Goal: Find specific page/section: Locate a particular part of the current website

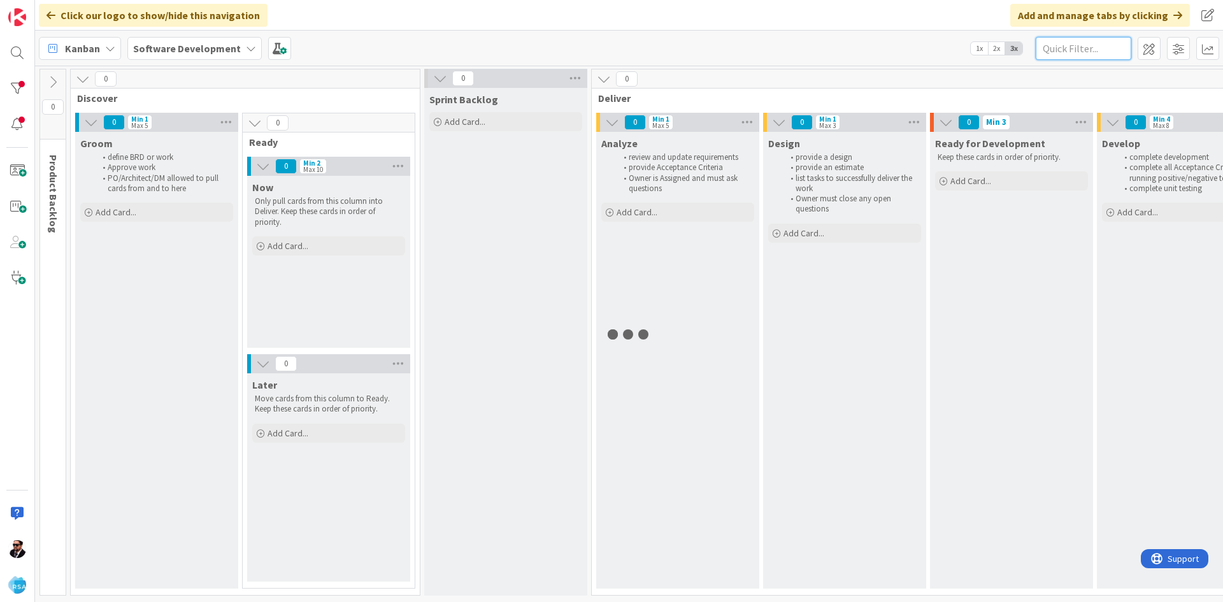
click at [1097, 56] on input "text" at bounding box center [1084, 48] width 96 height 23
type input "[PERSON_NAME]"
click at [46, 80] on icon at bounding box center [53, 82] width 14 height 14
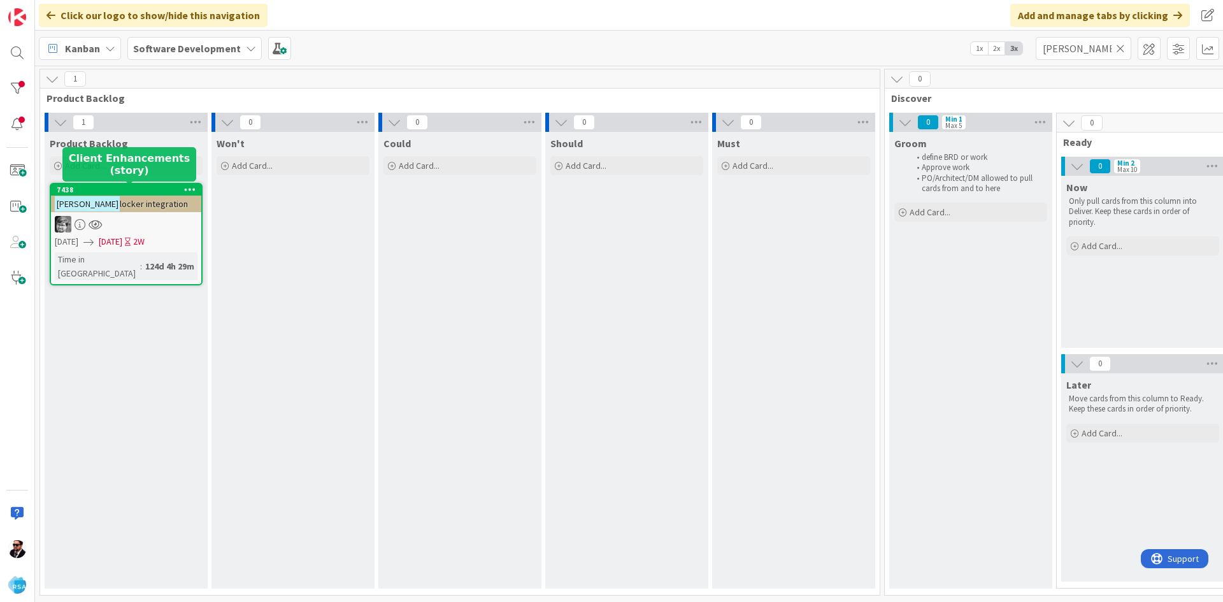
click at [120, 201] on span "locker integration" at bounding box center [154, 203] width 68 height 11
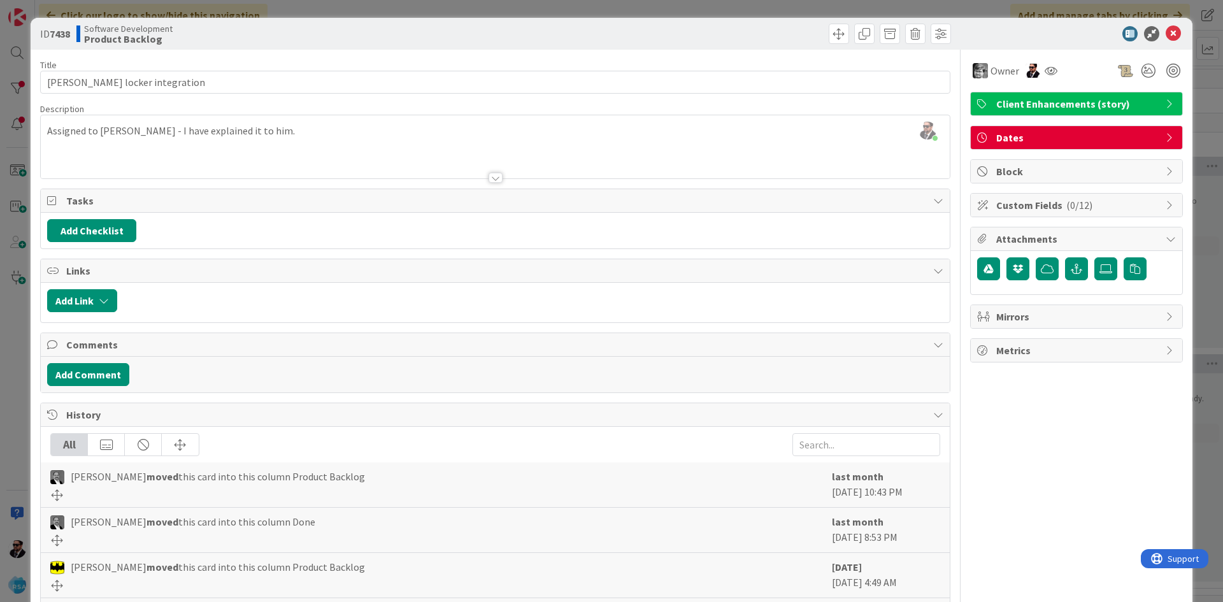
click at [1167, 242] on div "Attachments" at bounding box center [1077, 239] width 212 height 24
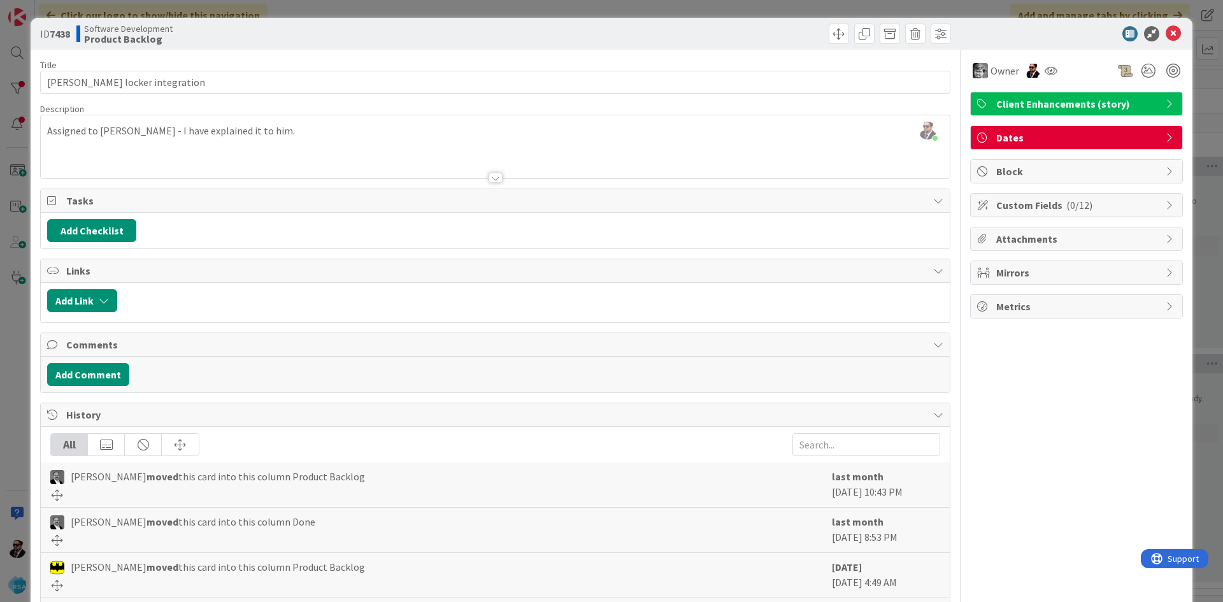
click at [1167, 242] on div "Attachments" at bounding box center [1077, 238] width 212 height 23
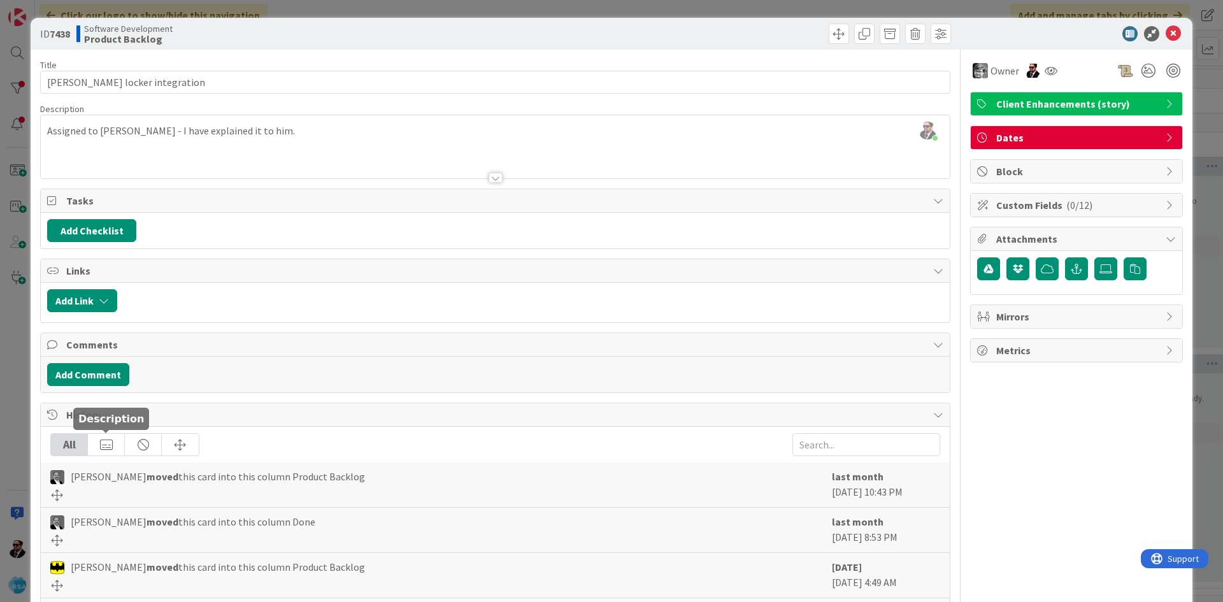
click at [112, 447] on div at bounding box center [106, 445] width 37 height 22
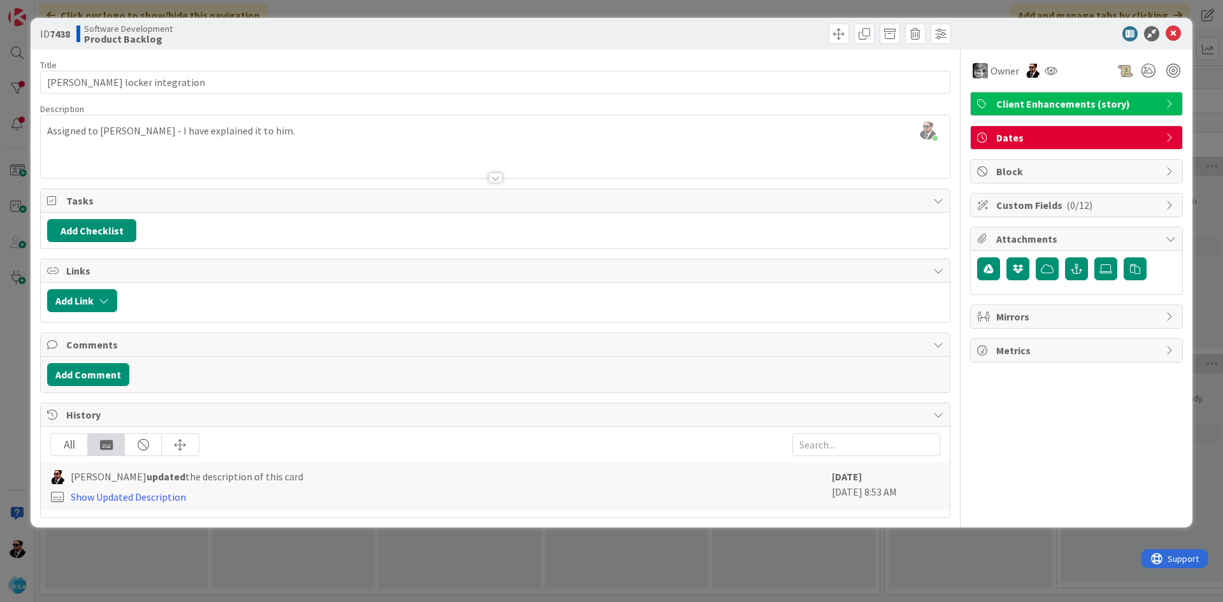
click at [83, 449] on div "All" at bounding box center [69, 445] width 37 height 22
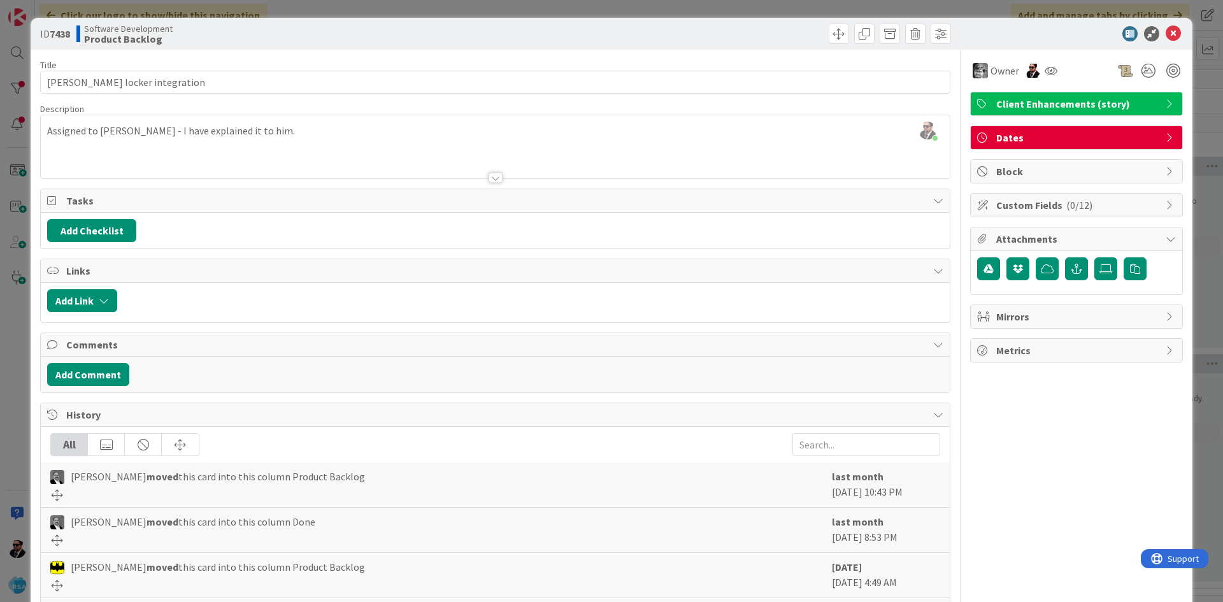
scroll to position [146, 0]
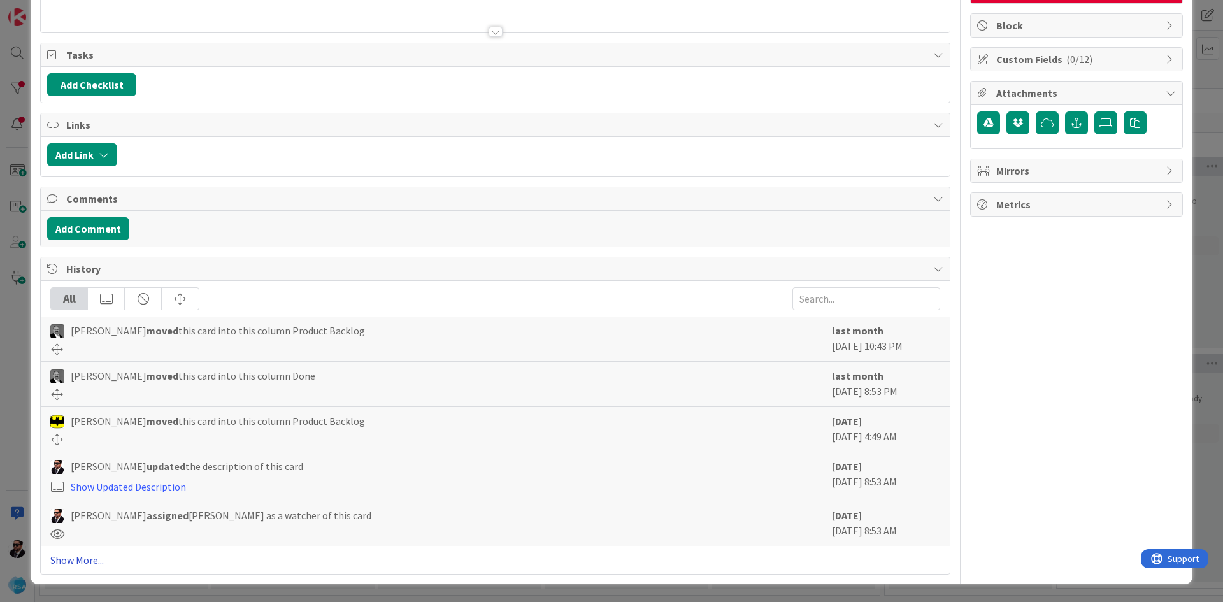
click at [84, 559] on link "Show More..." at bounding box center [495, 559] width 890 height 15
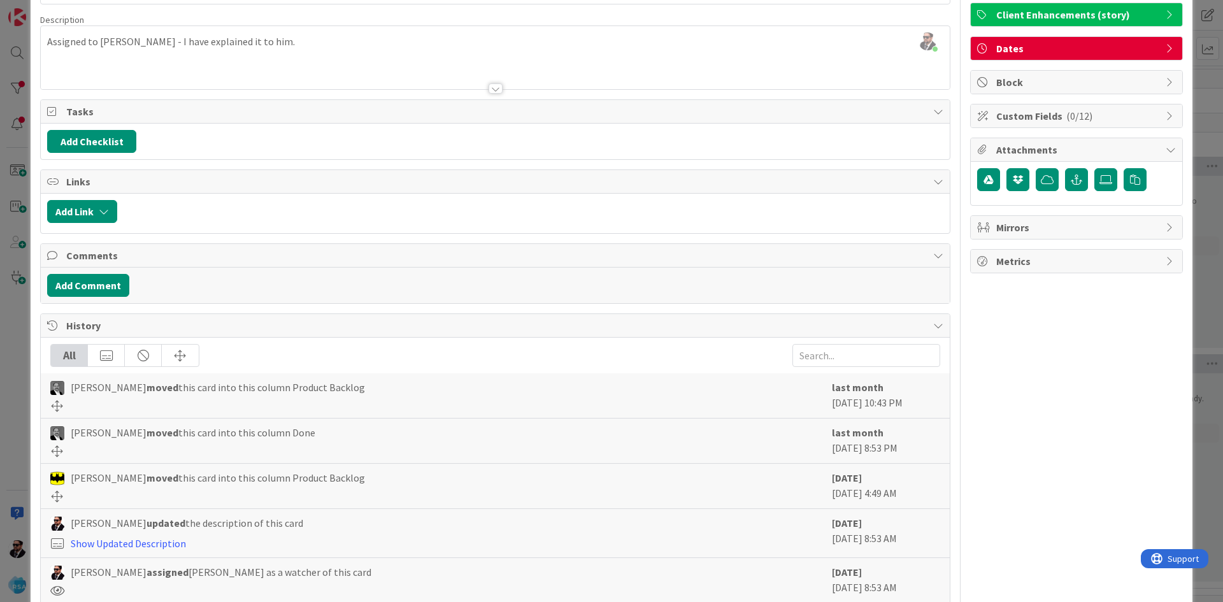
scroll to position [0, 0]
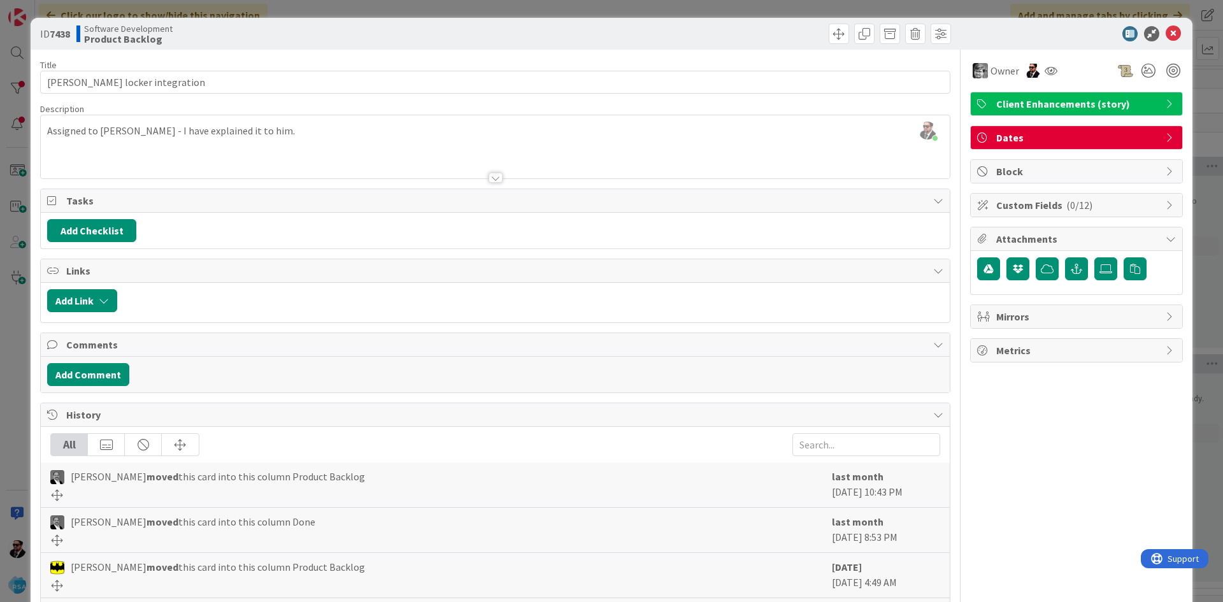
click at [498, 174] on div at bounding box center [495, 162] width 909 height 32
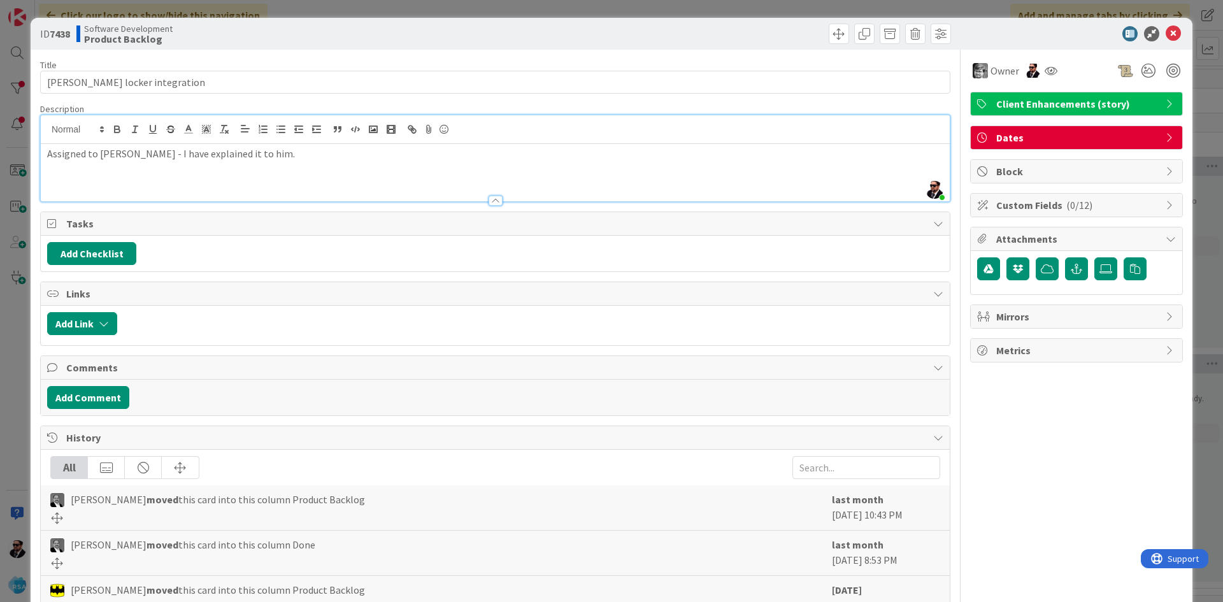
click at [496, 204] on div at bounding box center [496, 201] width 14 height 10
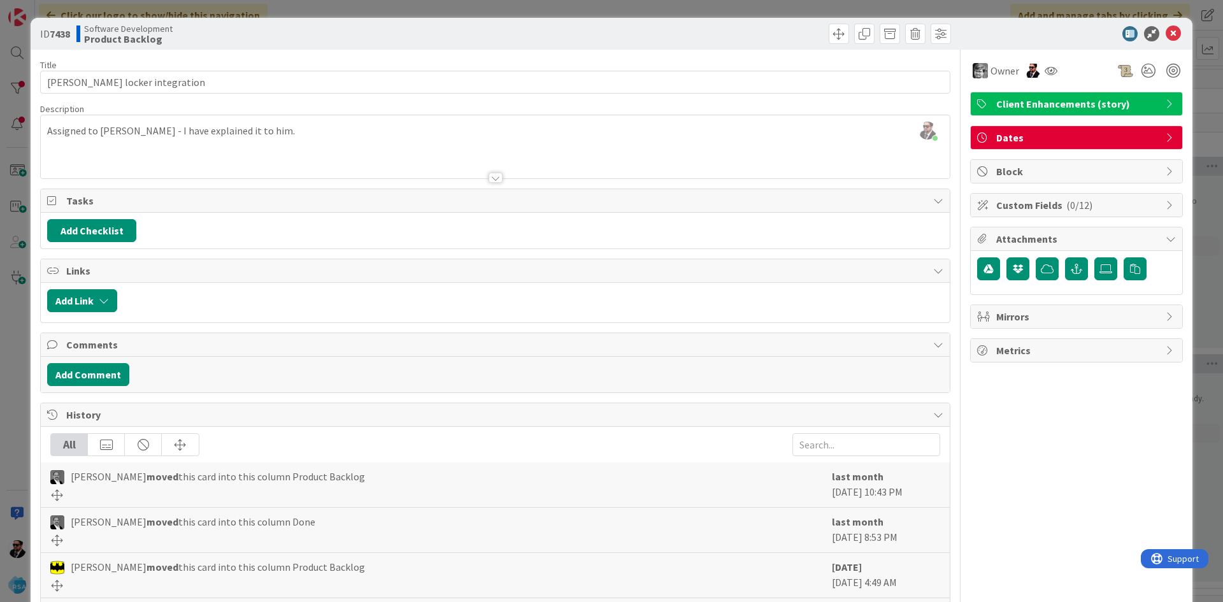
click at [1107, 317] on span "Mirrors" at bounding box center [1077, 316] width 163 height 15
click at [1107, 316] on span "Mirrors" at bounding box center [1077, 316] width 163 height 15
click at [1145, 206] on span "Custom Fields ( 0/12 )" at bounding box center [1077, 204] width 163 height 15
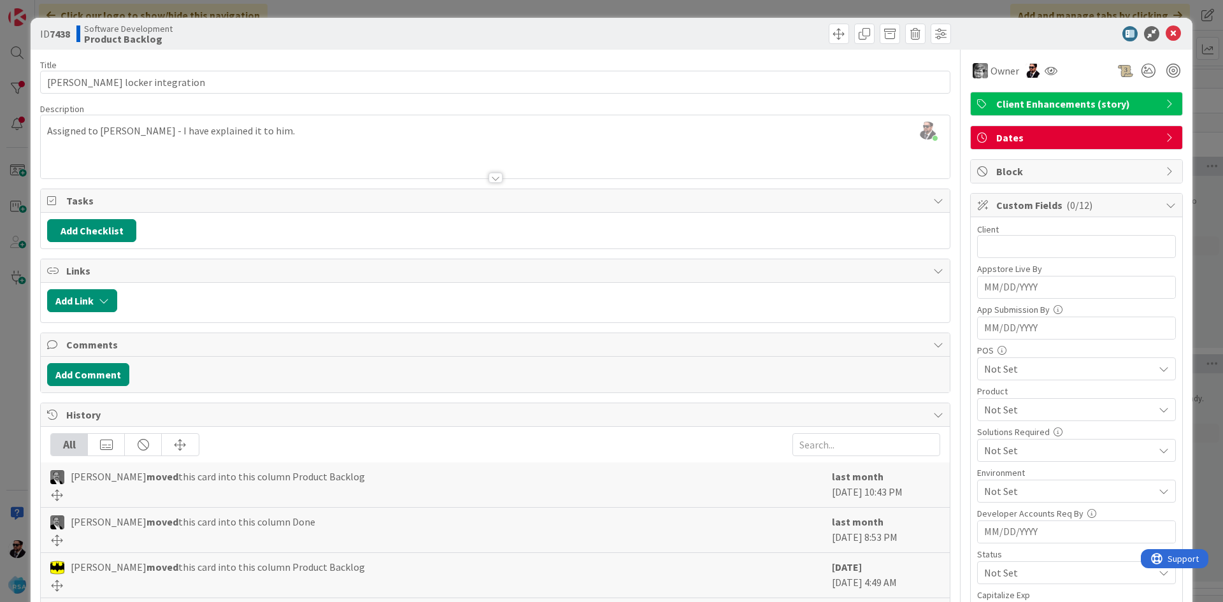
click at [1145, 206] on span "Custom Fields ( 0/12 )" at bounding box center [1077, 204] width 163 height 15
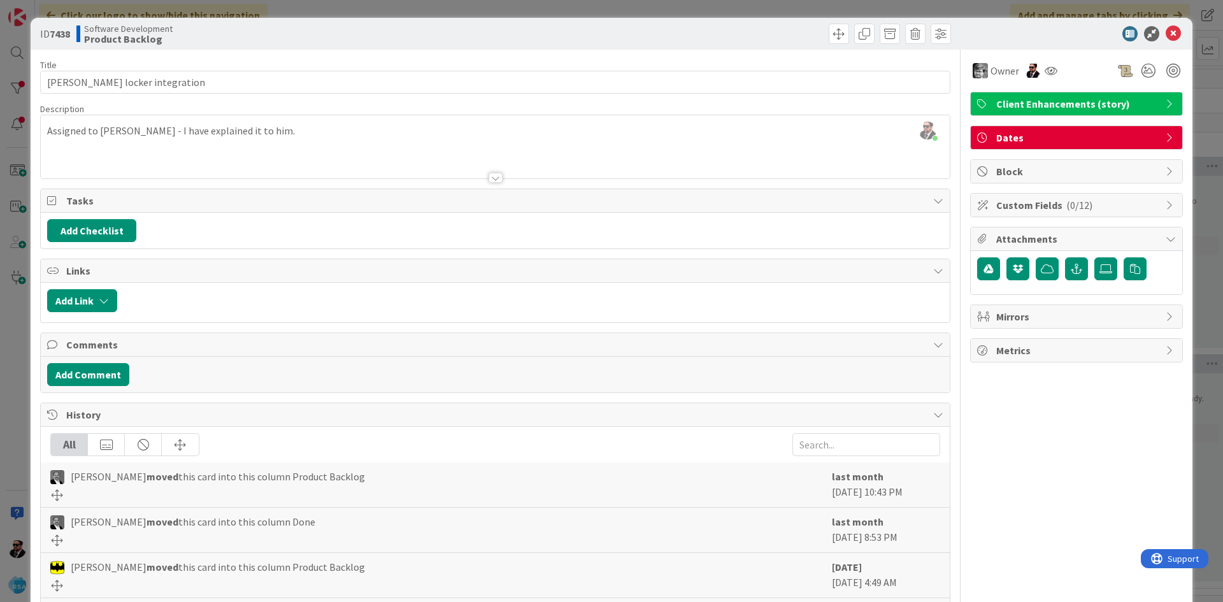
click at [1141, 158] on div "Owner Client Enhancements (story) Dates Block Custom Fields ( 0/12 ) Attachment…" at bounding box center [1076, 452] width 213 height 805
click at [1139, 164] on span "Block" at bounding box center [1077, 171] width 163 height 15
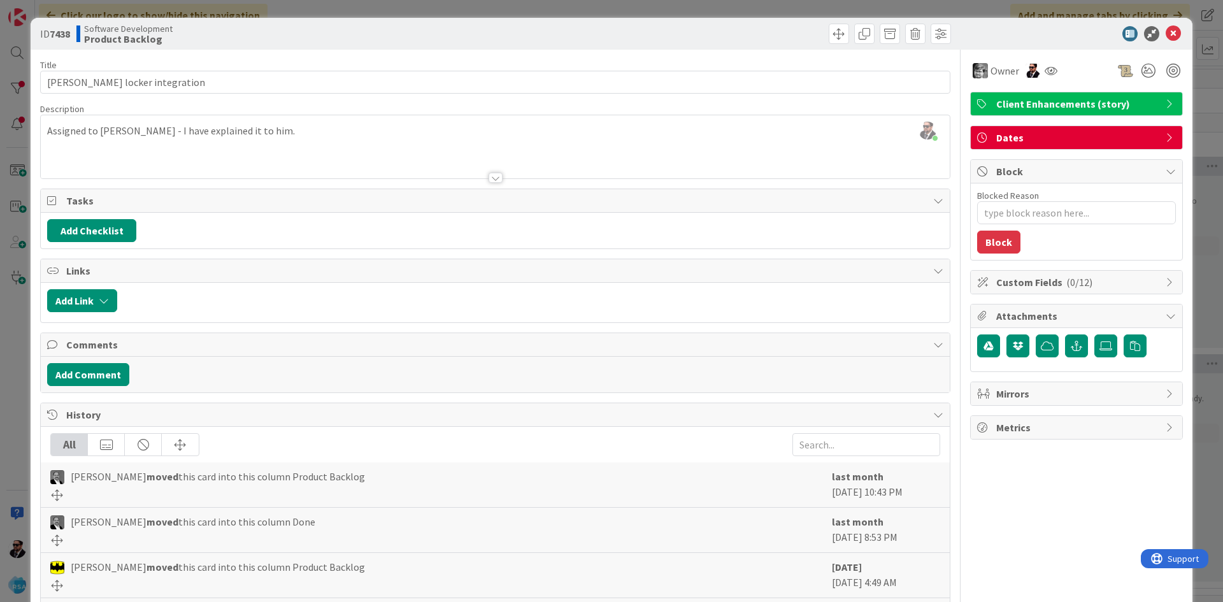
click at [1139, 165] on span "Block" at bounding box center [1077, 171] width 163 height 15
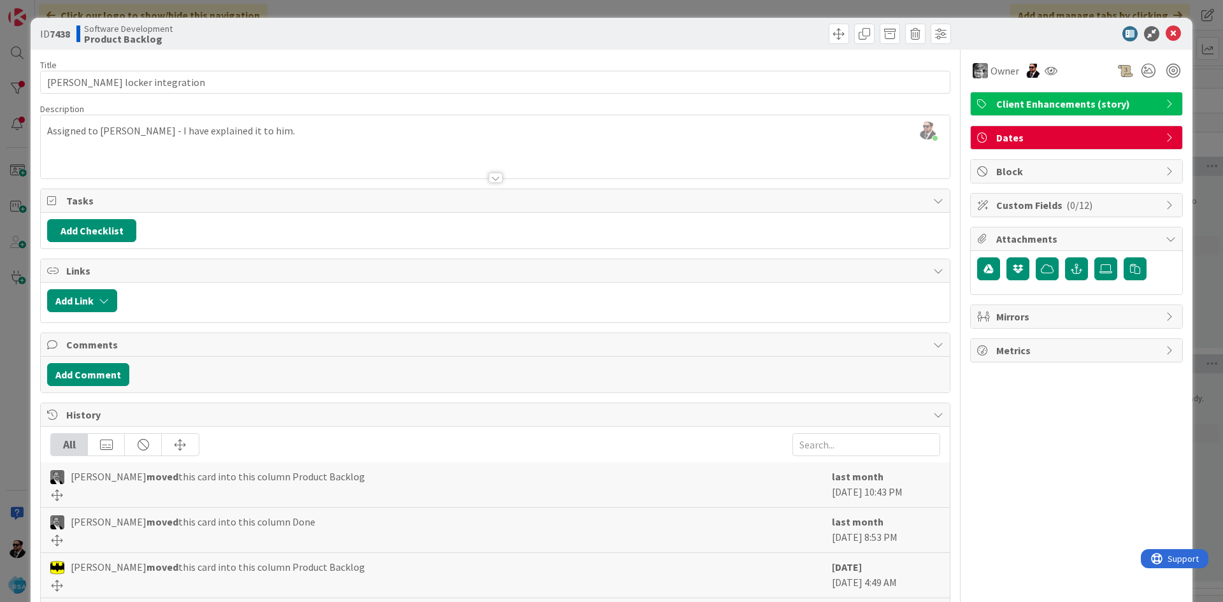
click at [1152, 141] on div "Dates" at bounding box center [1077, 137] width 212 height 23
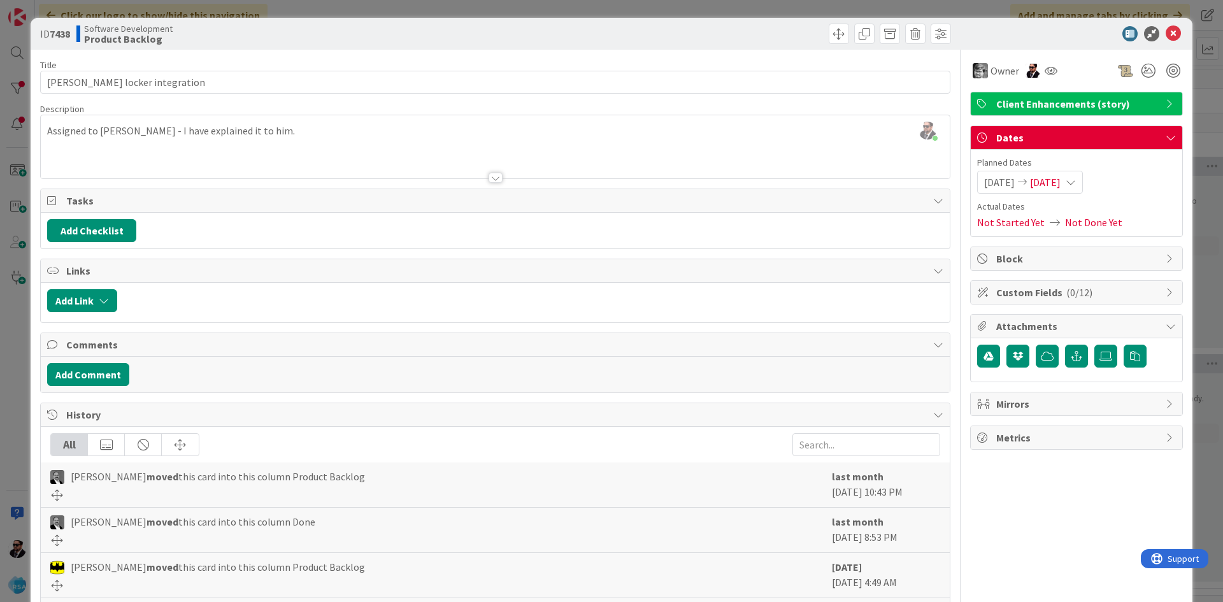
click at [1152, 141] on div "Dates" at bounding box center [1077, 138] width 212 height 24
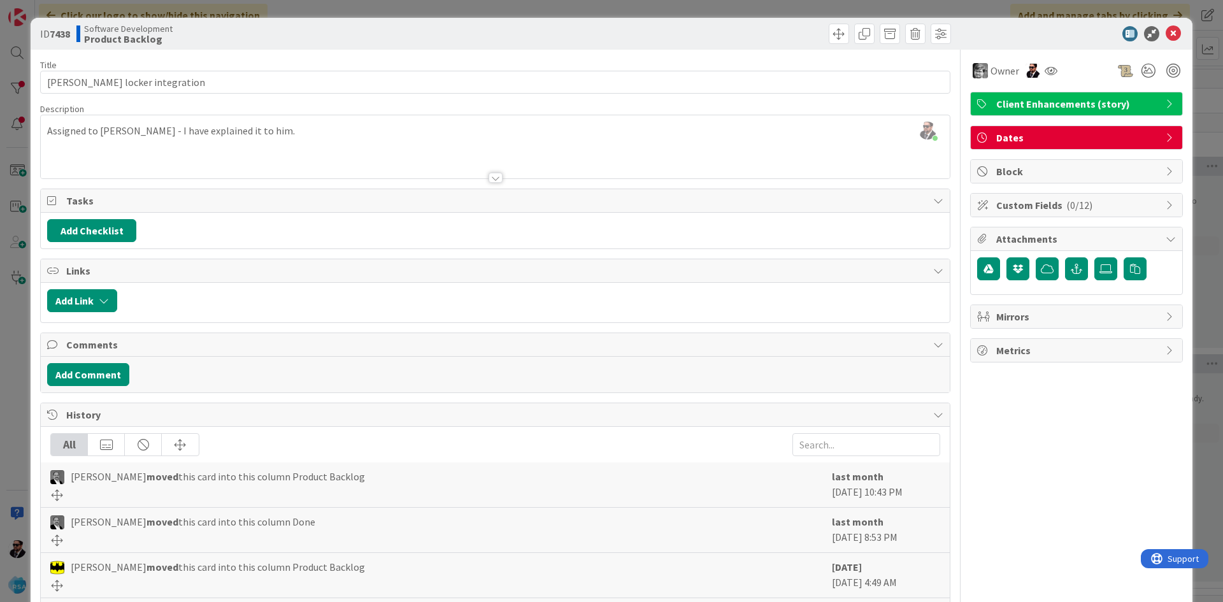
click at [1166, 108] on icon at bounding box center [1171, 104] width 10 height 10
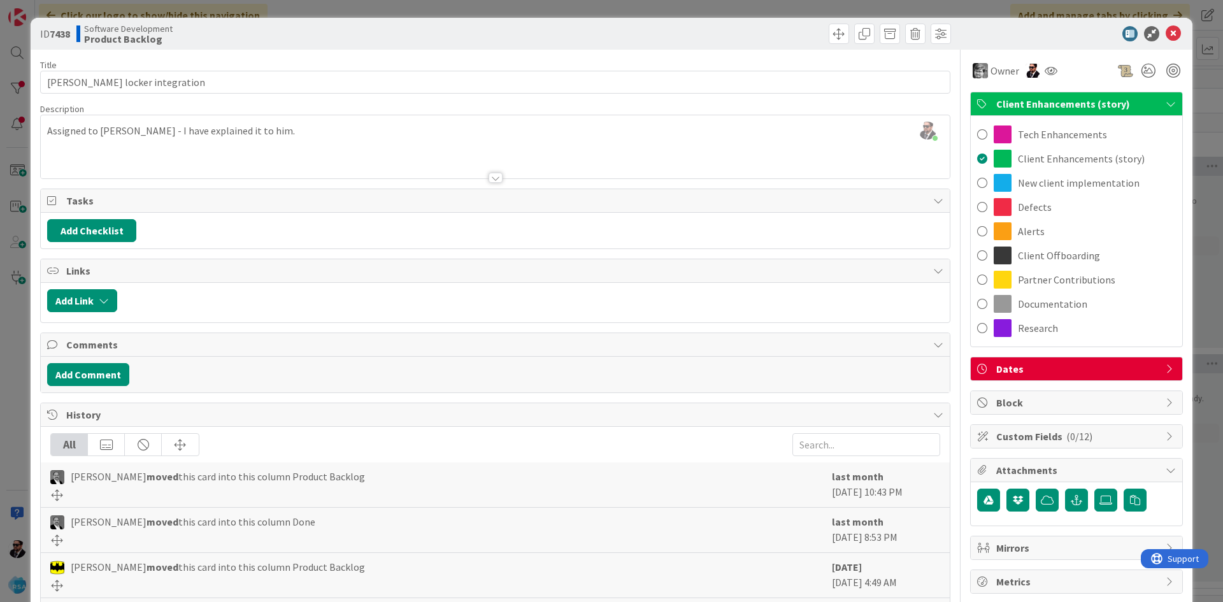
click at [1166, 108] on icon at bounding box center [1171, 104] width 10 height 10
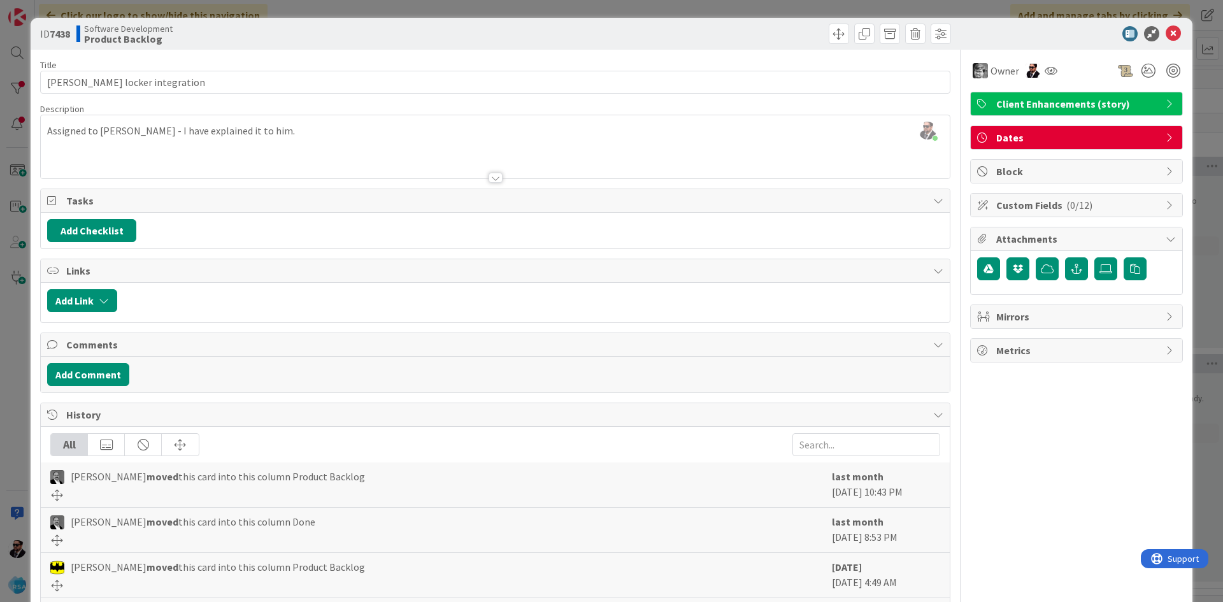
click at [1012, 357] on span "Metrics" at bounding box center [1077, 350] width 163 height 15
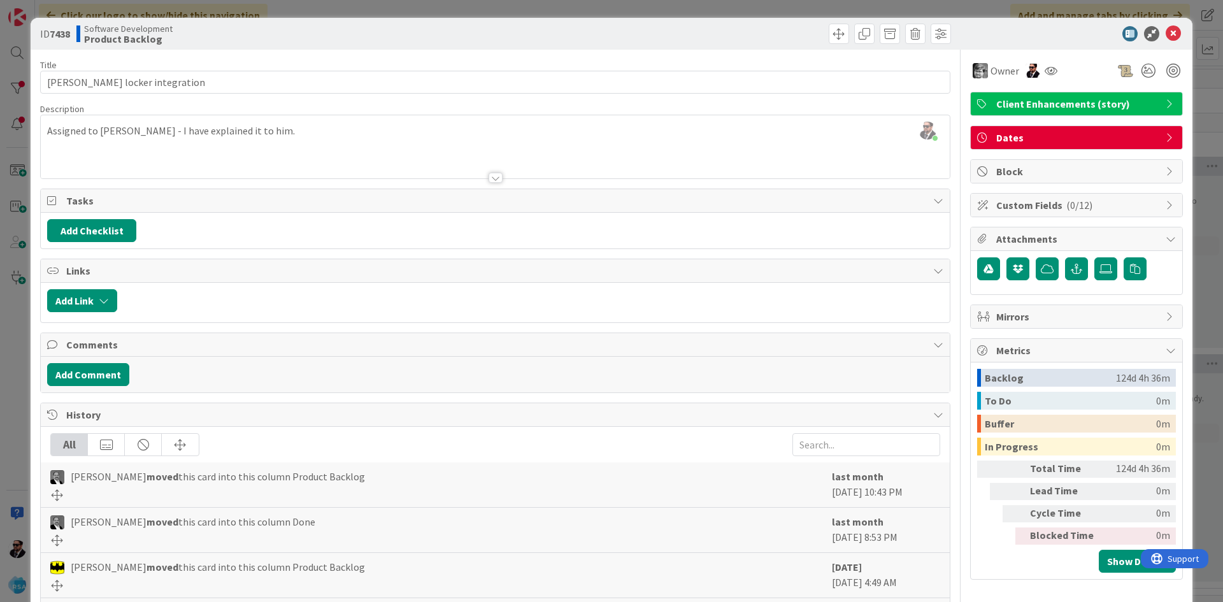
click at [1012, 357] on span "Metrics" at bounding box center [1077, 350] width 163 height 15
